Goal: Use online tool/utility: Utilize a website feature to perform a specific function

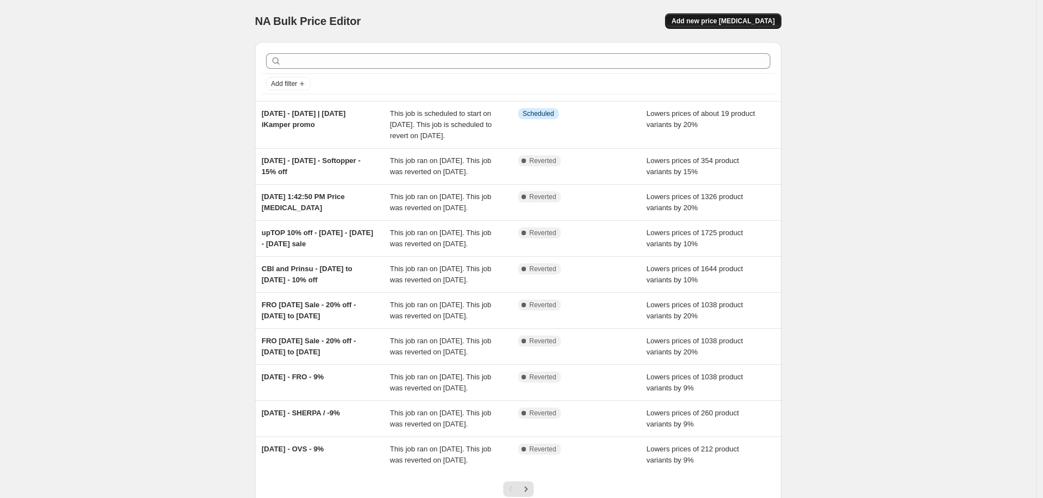
click at [761, 16] on button "Add new price [MEDICAL_DATA]" at bounding box center [723, 21] width 116 height 16
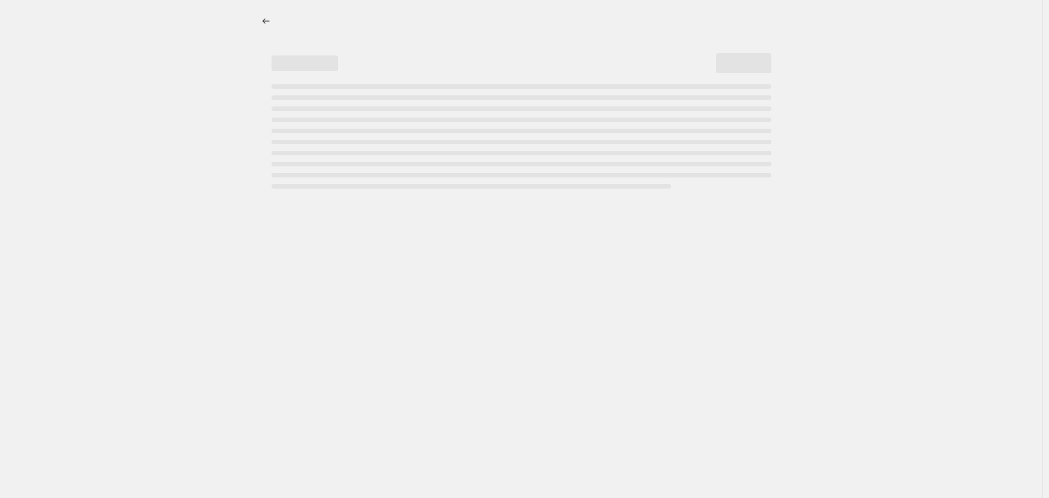
select select "percentage"
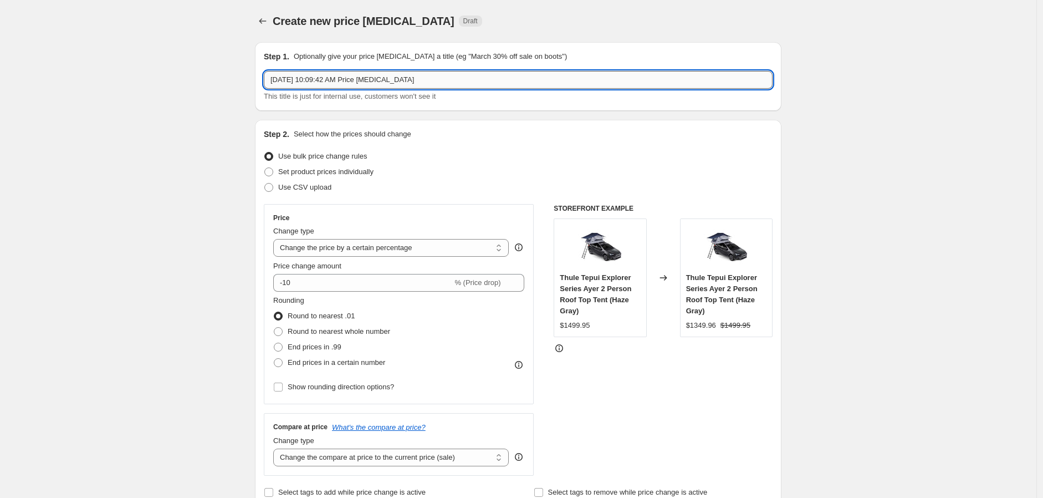
click at [462, 76] on input "[DATE] 10:09:42 AM Price [MEDICAL_DATA]" at bounding box center [518, 80] width 509 height 18
click at [427, 78] on input "[DATE] 10:09:42 AM Price [MEDICAL_DATA]" at bounding box center [518, 80] width 509 height 18
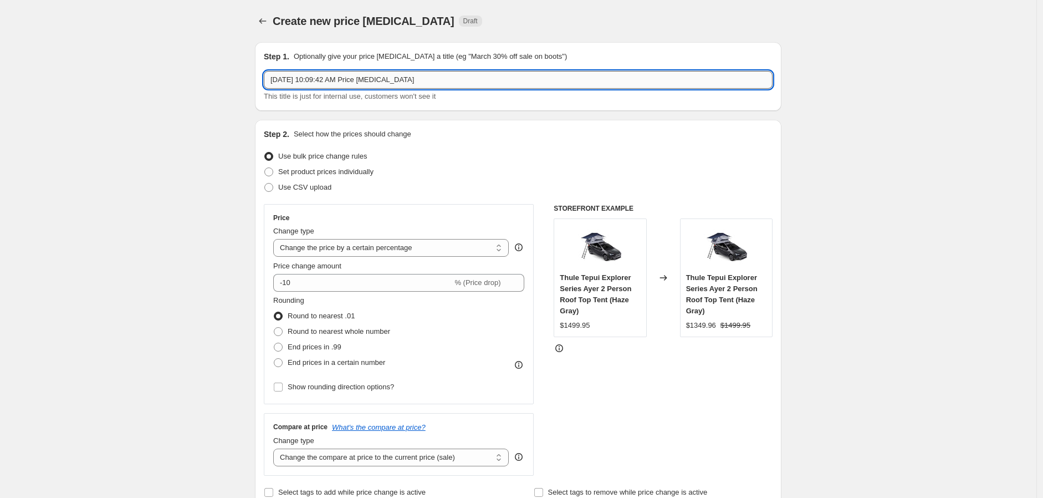
click at [427, 78] on input "[DATE] 10:09:42 AM Price [MEDICAL_DATA]" at bounding box center [518, 80] width 509 height 18
type input "[DATE]-[DATE] | RCI 20% Off Sale"
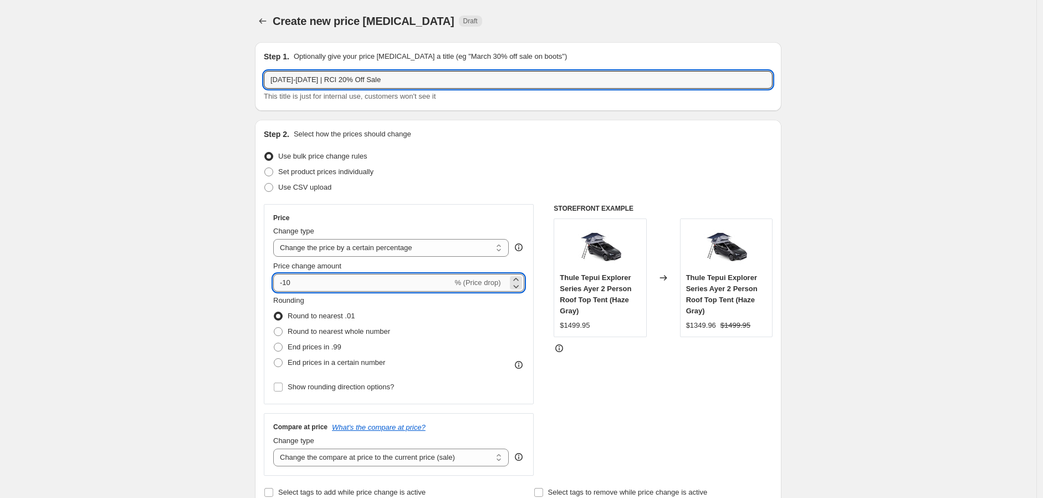
click at [350, 274] on input "-10" at bounding box center [362, 283] width 179 height 18
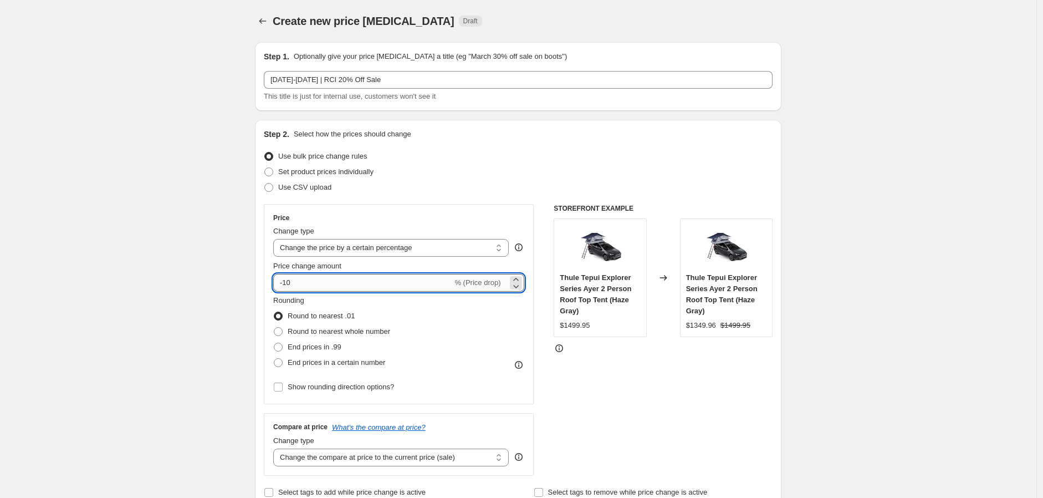
click at [350, 274] on input "-10" at bounding box center [362, 283] width 179 height 18
type input "-1"
type input "-20"
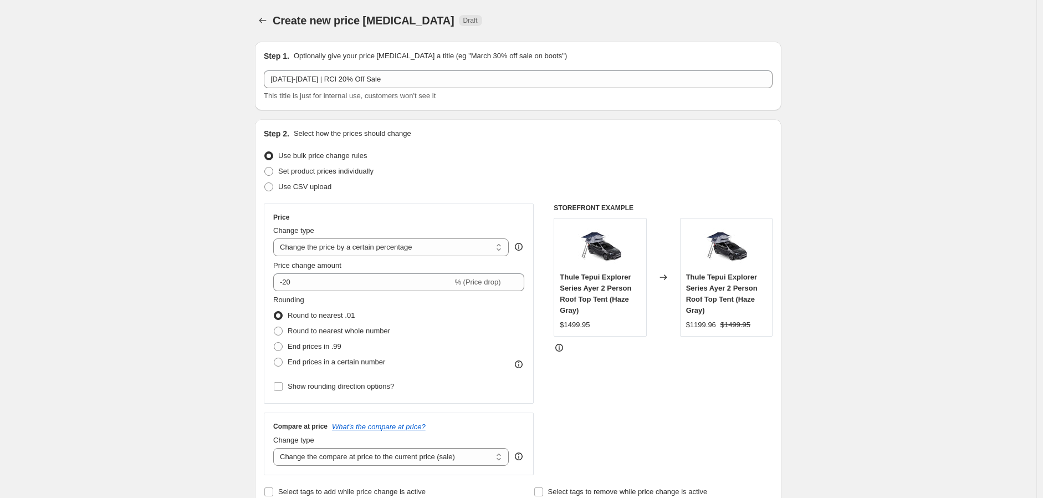
scroll to position [184, 0]
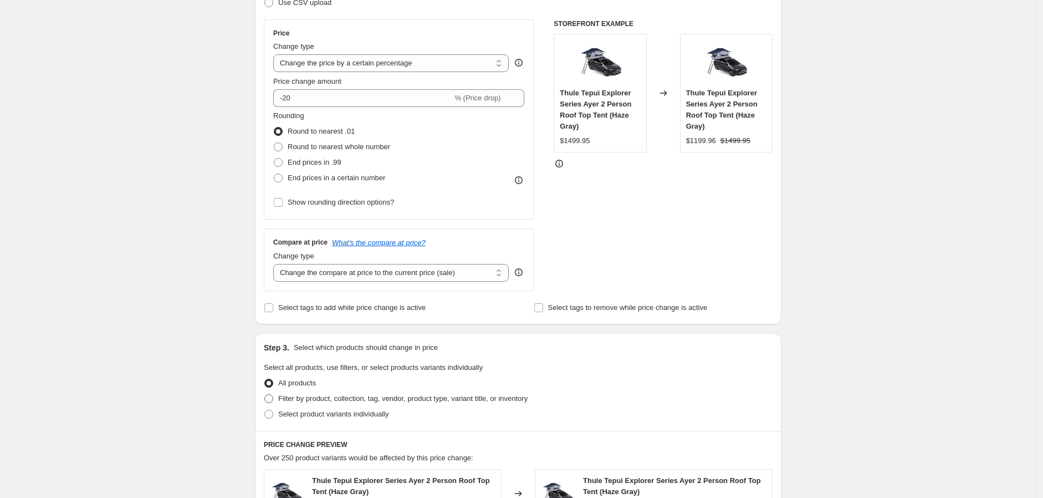
click at [359, 394] on span "Filter by product, collection, tag, vendor, product type, variant title, or inv…" at bounding box center [402, 398] width 249 height 8
click at [265, 394] on input "Filter by product, collection, tag, vendor, product type, variant title, or inv…" at bounding box center [264, 394] width 1 height 1
radio input "true"
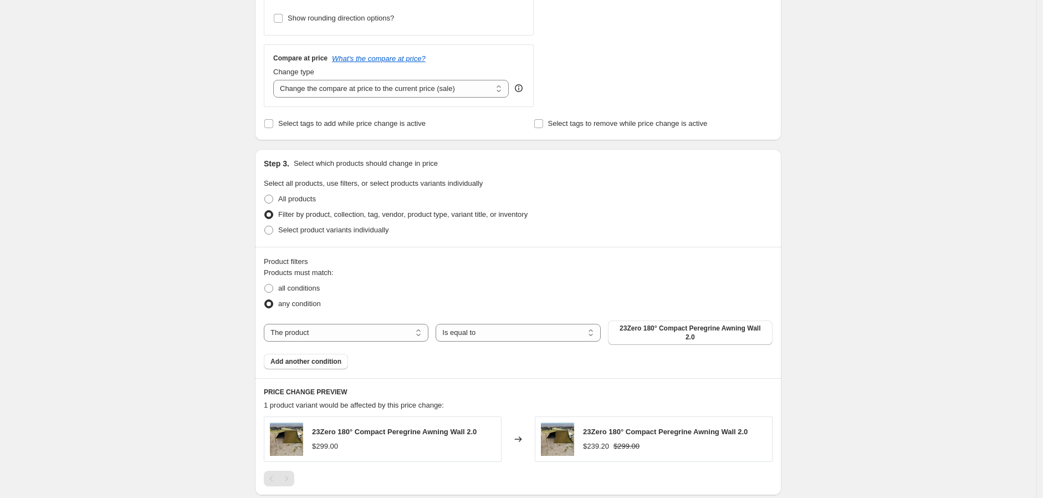
scroll to position [369, 0]
click at [367, 330] on select "The product The product's collection The product's tag The product's vendor The…" at bounding box center [346, 332] width 165 height 18
select select "vendor"
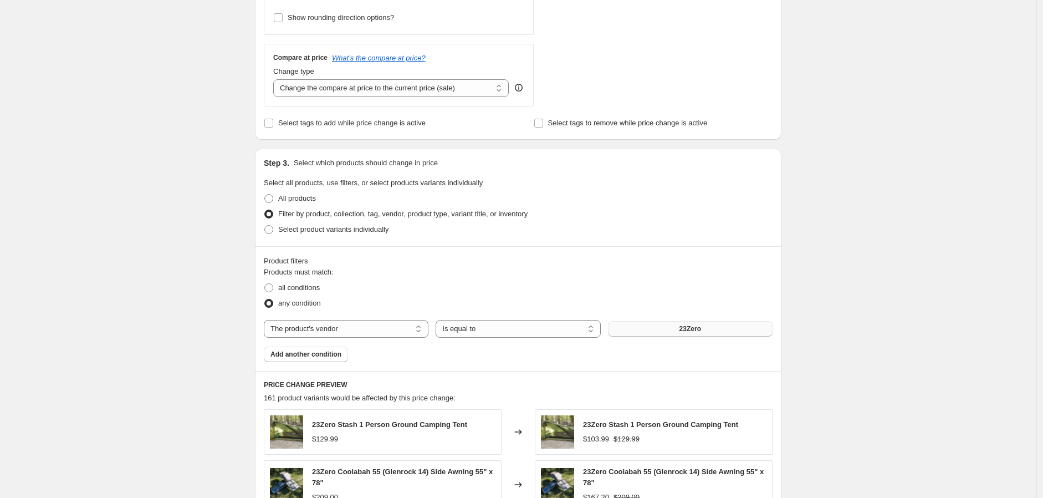
click at [701, 327] on span "23Zero" at bounding box center [690, 328] width 22 height 9
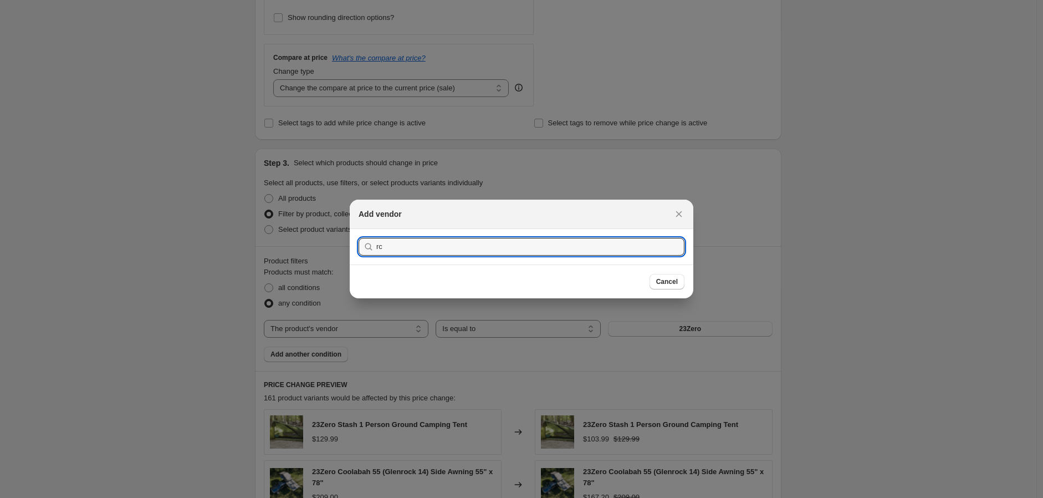
type input "rci"
click at [663, 280] on span "Cancel" at bounding box center [667, 281] width 22 height 9
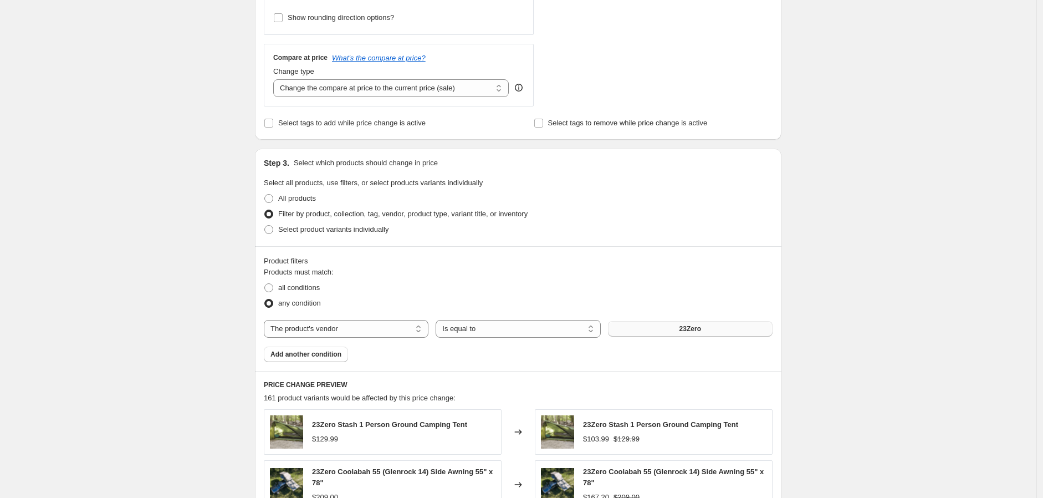
click at [715, 327] on button "23Zero" at bounding box center [690, 329] width 165 height 16
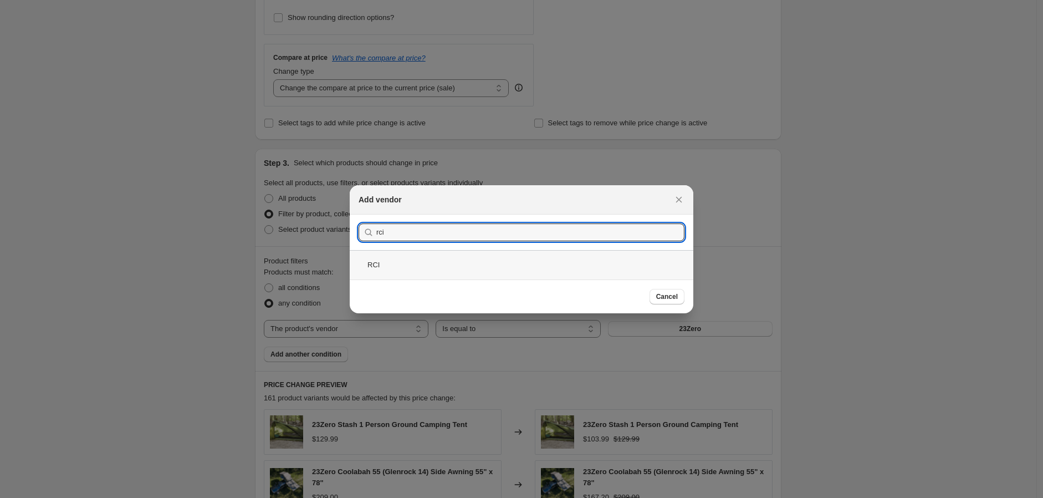
click at [429, 261] on div "RCI" at bounding box center [522, 264] width 344 height 29
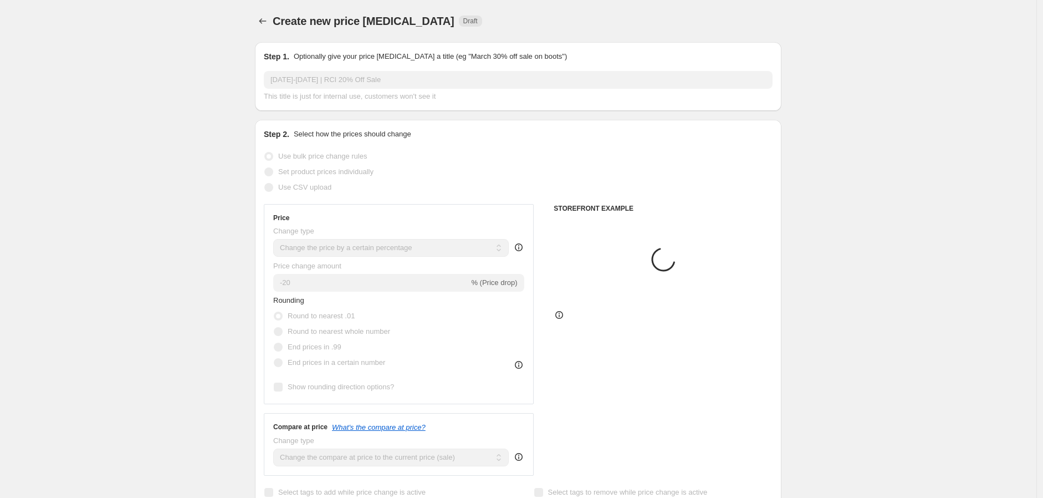
scroll to position [369, 0]
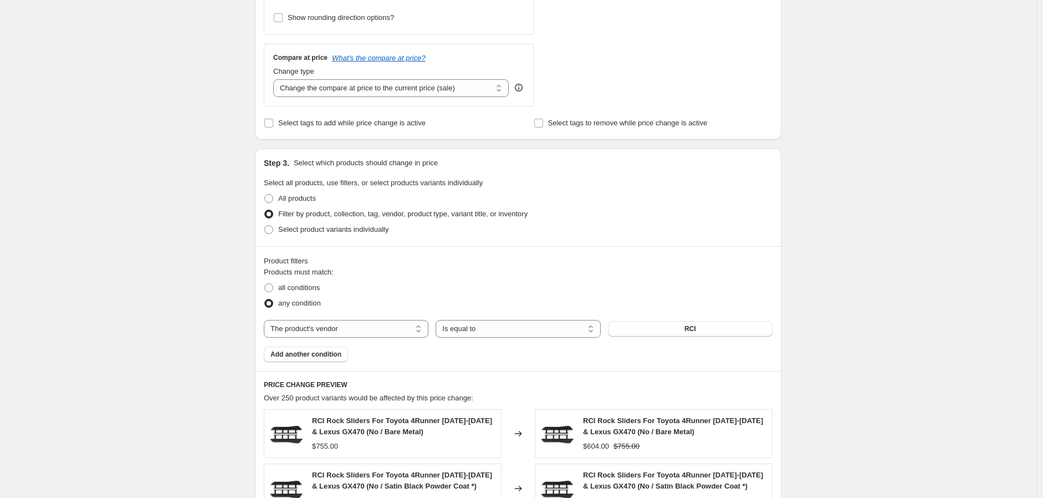
click at [244, 343] on div "Create new price [MEDICAL_DATA]. This page is ready Create new price [MEDICAL_D…" at bounding box center [518, 267] width 1036 height 1272
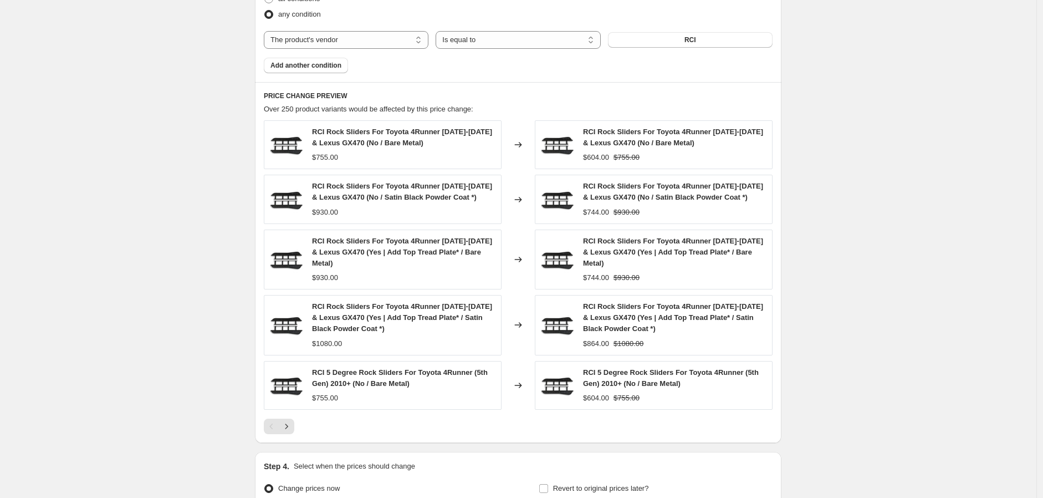
scroll to position [775, 0]
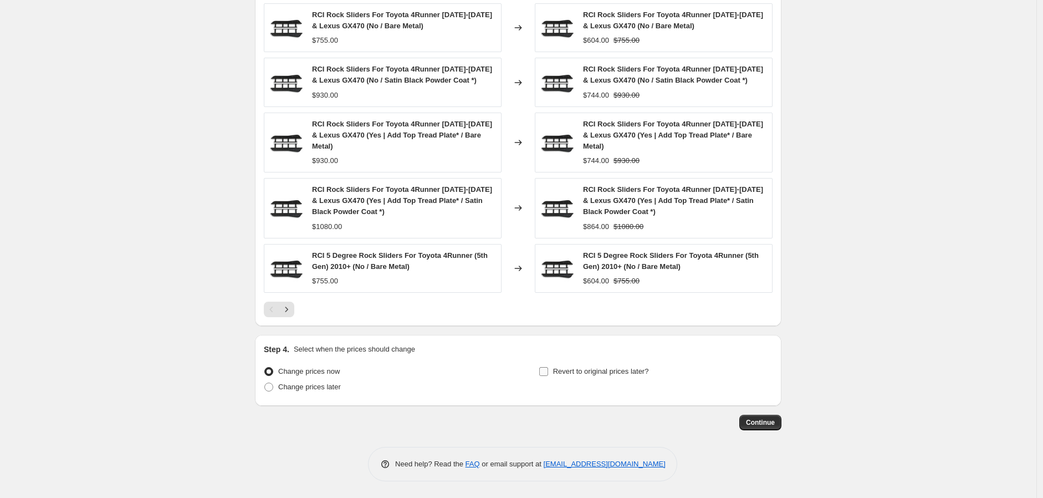
click at [573, 370] on span "Revert to original prices later?" at bounding box center [601, 371] width 96 height 8
click at [548, 370] on input "Revert to original prices later?" at bounding box center [543, 371] width 9 height 9
checkbox input "true"
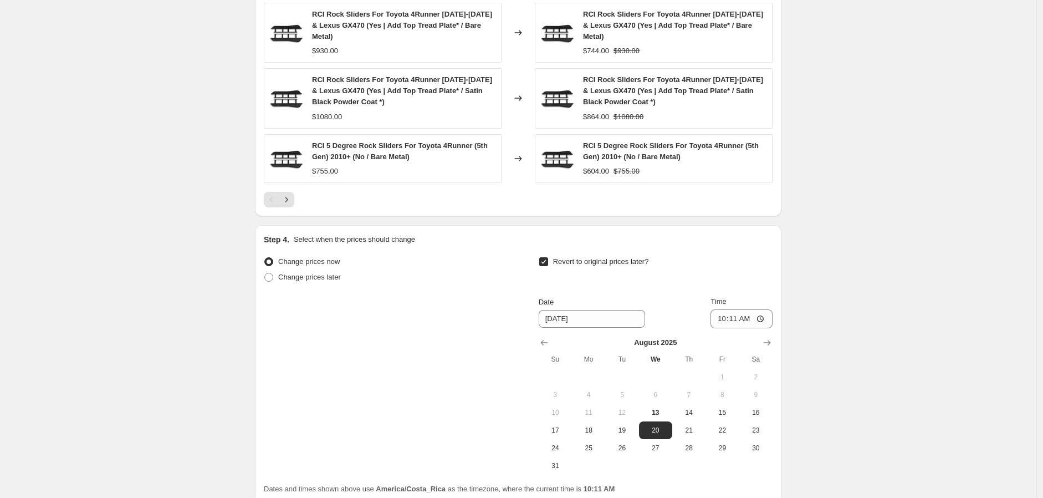
scroll to position [982, 0]
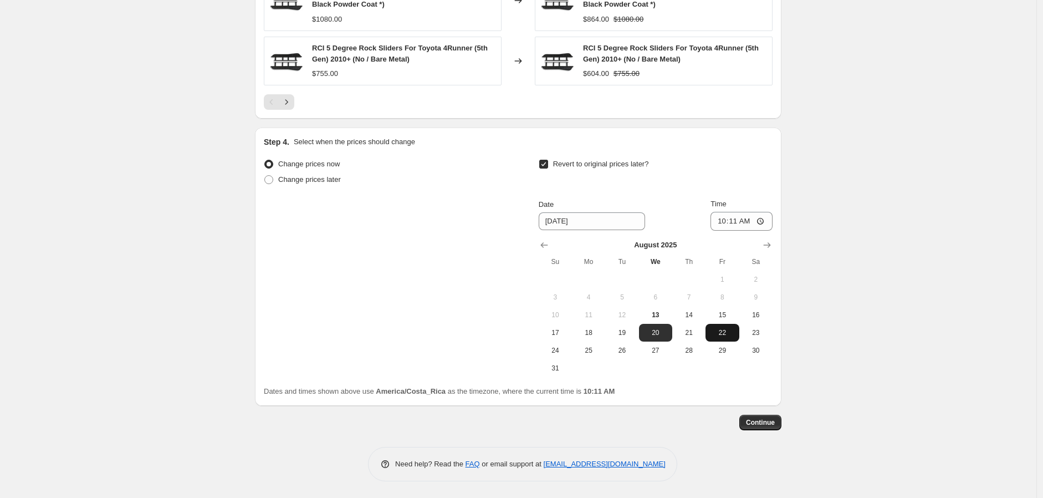
click at [731, 330] on span "22" at bounding box center [722, 332] width 24 height 9
type input "[DATE]"
click at [769, 217] on input "10:11" at bounding box center [741, 221] width 62 height 19
click at [765, 224] on input "10:11" at bounding box center [741, 221] width 62 height 19
type input "12:58"
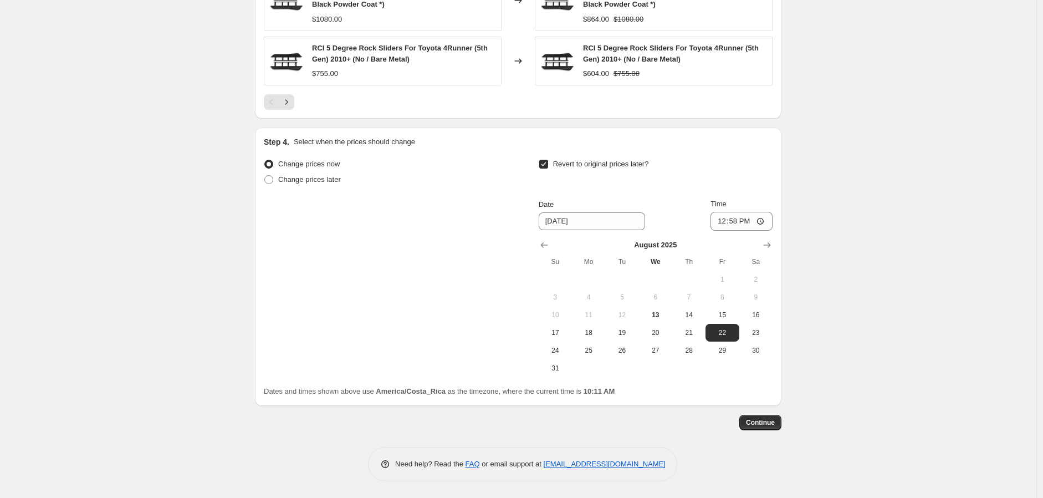
click at [766, 422] on span "Continue" at bounding box center [760, 422] width 29 height 9
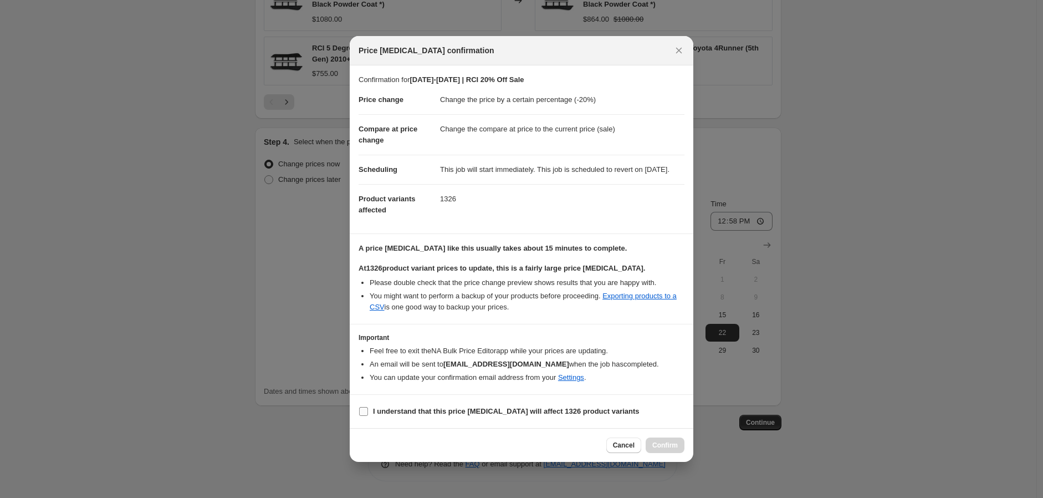
click at [366, 416] on input "I understand that this price [MEDICAL_DATA] will affect 1326 product variants" at bounding box center [363, 411] width 9 height 9
checkbox input "true"
click at [660, 449] on span "Confirm" at bounding box center [664, 444] width 25 height 9
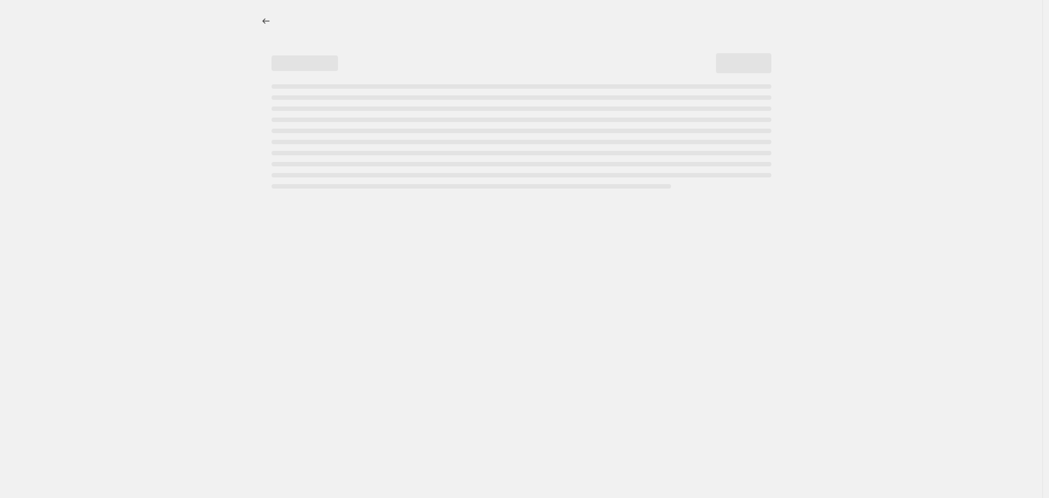
select select "percentage"
select select "vendor"
